Goal: Transaction & Acquisition: Purchase product/service

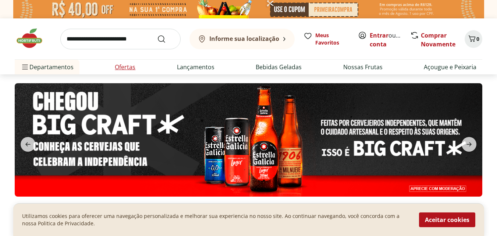
click at [128, 66] on link "Ofertas" at bounding box center [125, 67] width 21 height 9
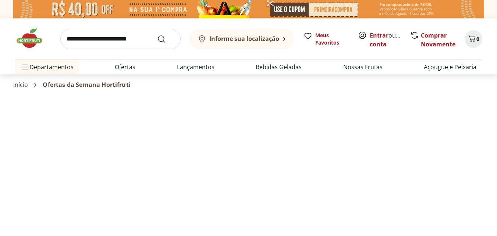
select select "**********"
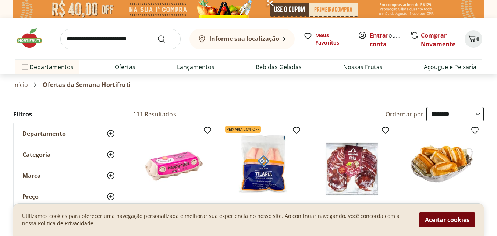
click at [444, 216] on button "Aceitar cookies" at bounding box center [447, 219] width 56 height 15
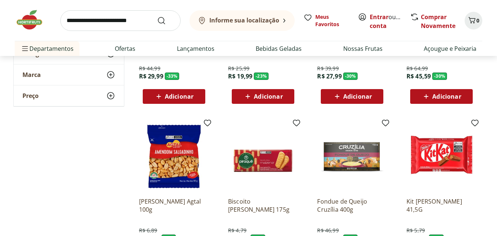
scroll to position [405, 0]
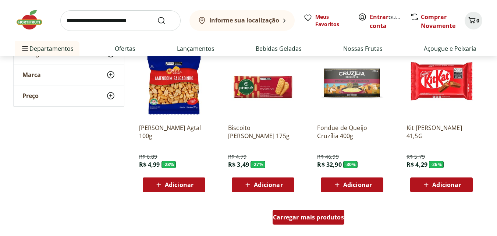
click at [309, 218] on span "Carregar mais produtos" at bounding box center [308, 217] width 71 height 6
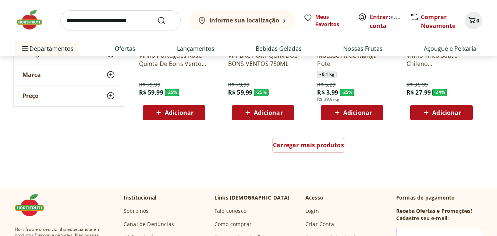
scroll to position [920, 0]
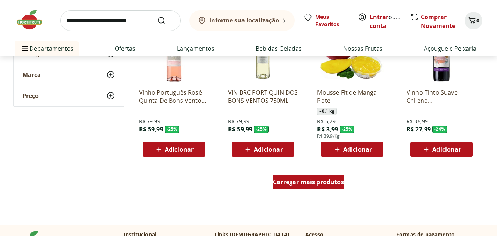
click at [310, 181] on span "Carregar mais produtos" at bounding box center [308, 182] width 71 height 6
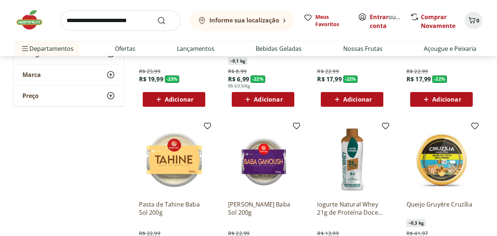
scroll to position [1435, 0]
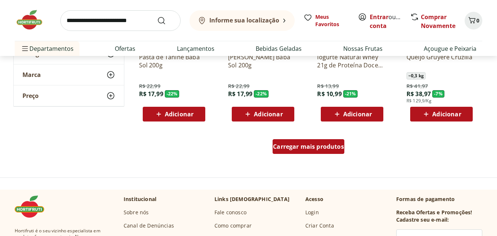
click at [333, 148] on span "Carregar mais produtos" at bounding box center [308, 146] width 71 height 6
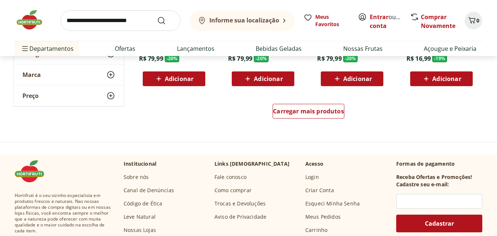
scroll to position [1913, 0]
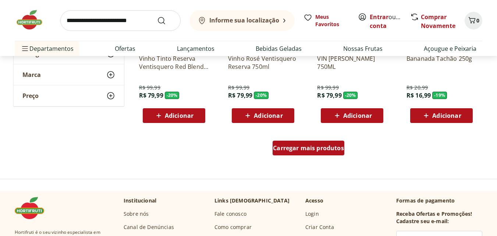
click at [290, 147] on span "Carregar mais produtos" at bounding box center [308, 148] width 71 height 6
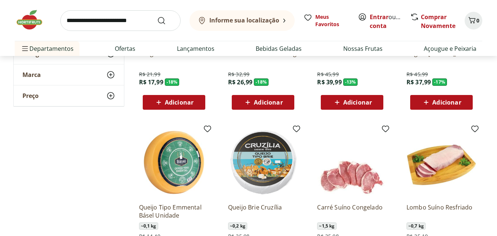
scroll to position [2391, 0]
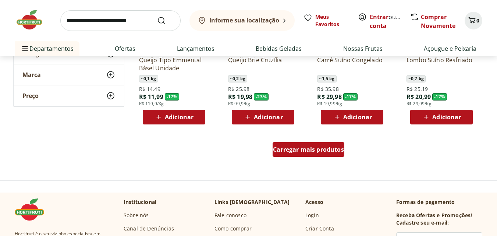
click at [316, 148] on span "Carregar mais produtos" at bounding box center [308, 149] width 71 height 6
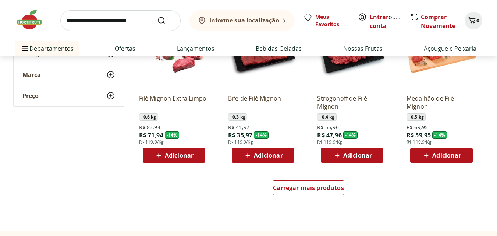
scroll to position [2870, 0]
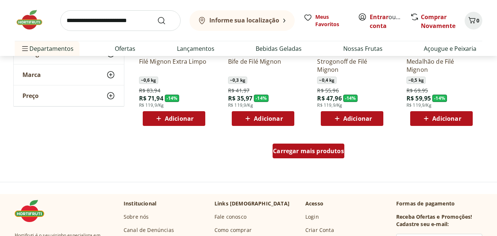
click at [328, 149] on span "Carregar mais produtos" at bounding box center [308, 151] width 71 height 6
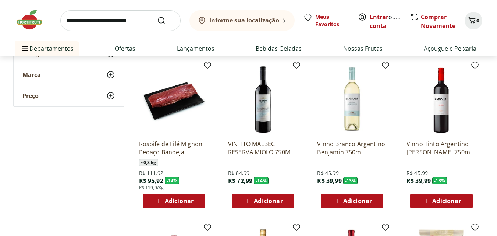
scroll to position [2612, 0]
